Goal: Navigation & Orientation: Find specific page/section

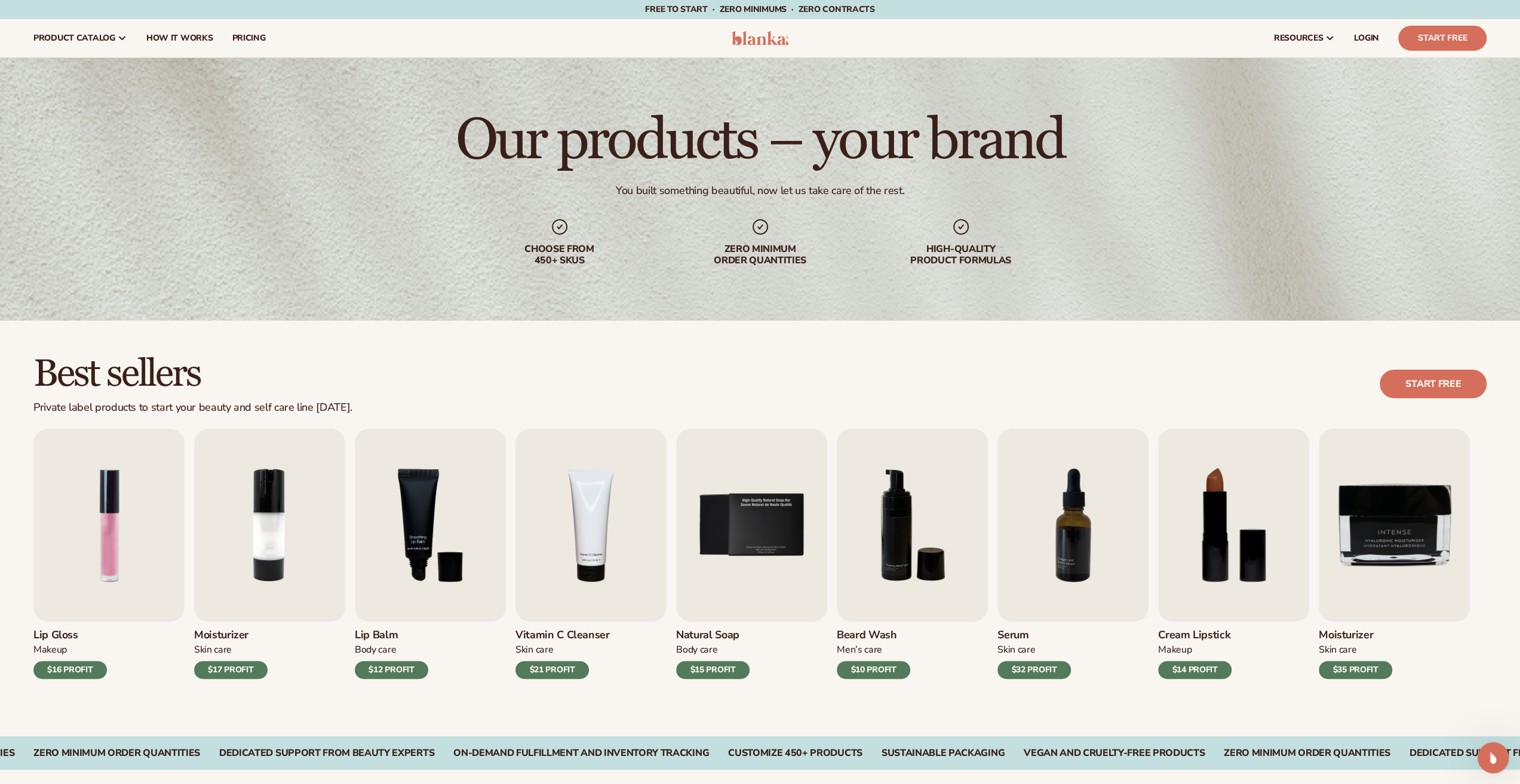
click at [1497, 767] on div "Open Intercom Messenger" at bounding box center [1491, 756] width 39 height 39
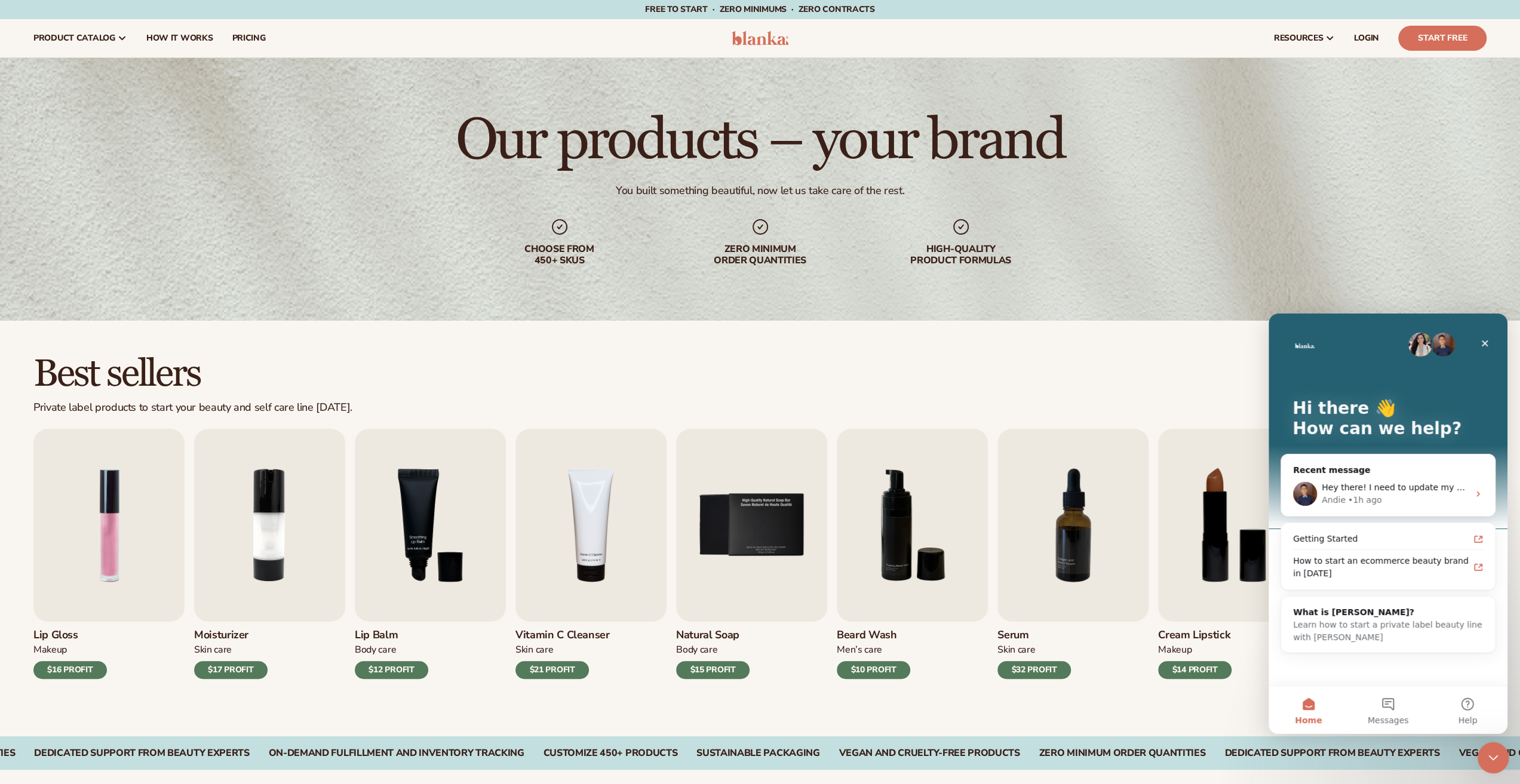
drag, startPoint x: 1490, startPoint y: 759, endPoint x: 2136, endPoint y: 1222, distance: 794.8
click at [1490, 759] on icon "Close Intercom Messenger" at bounding box center [1491, 756] width 14 height 14
